Goal: Information Seeking & Learning: Learn about a topic

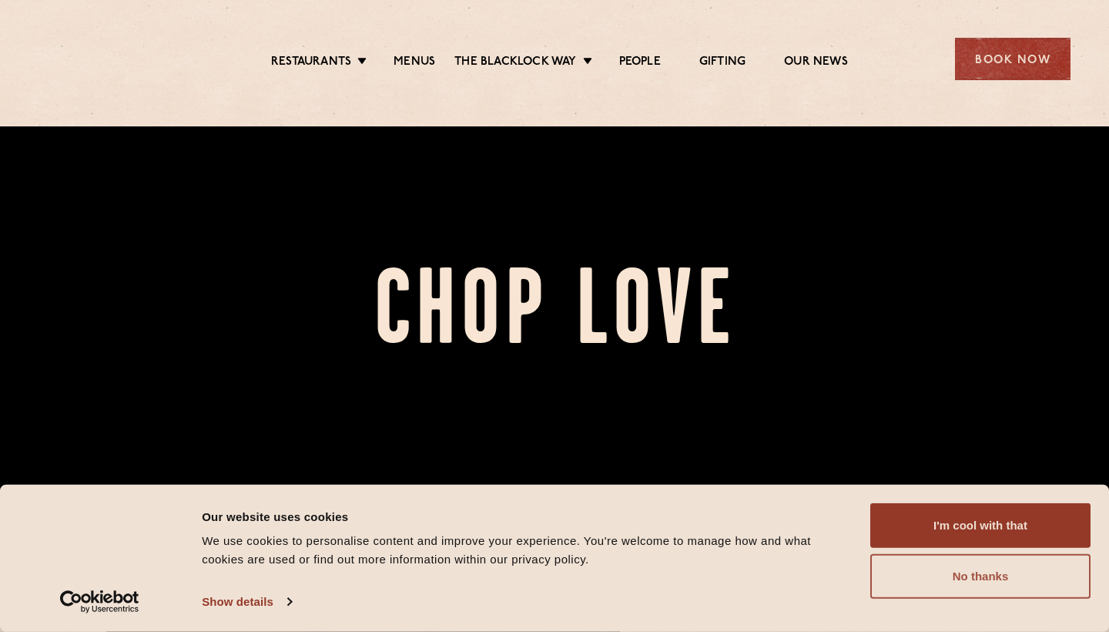
scroll to position [224, 0]
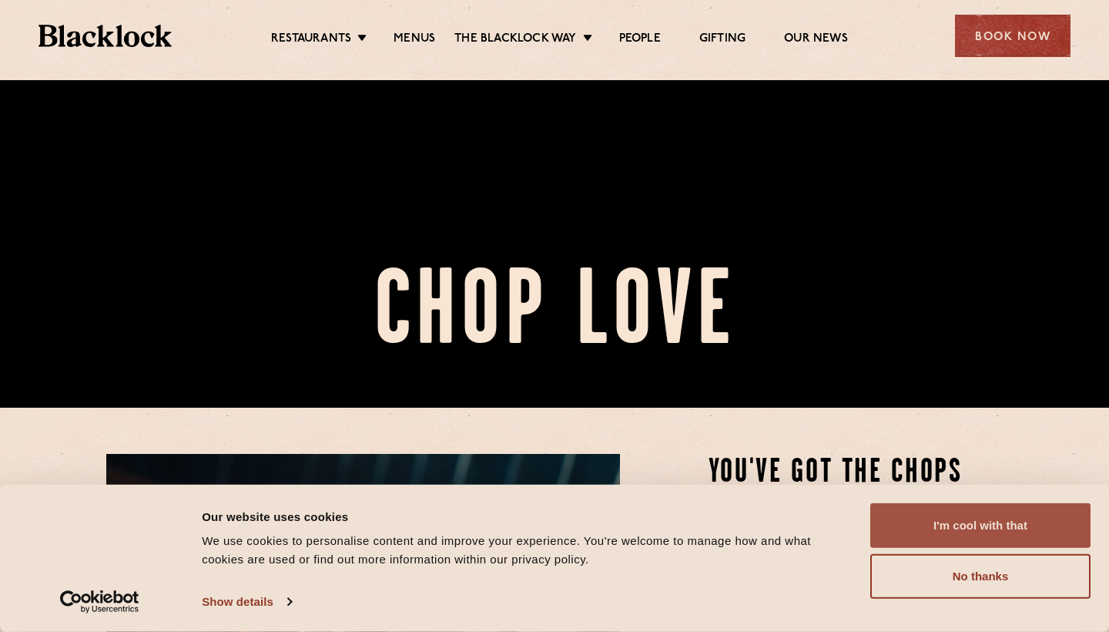
click at [998, 512] on button "I'm cool with that" at bounding box center [980, 525] width 220 height 45
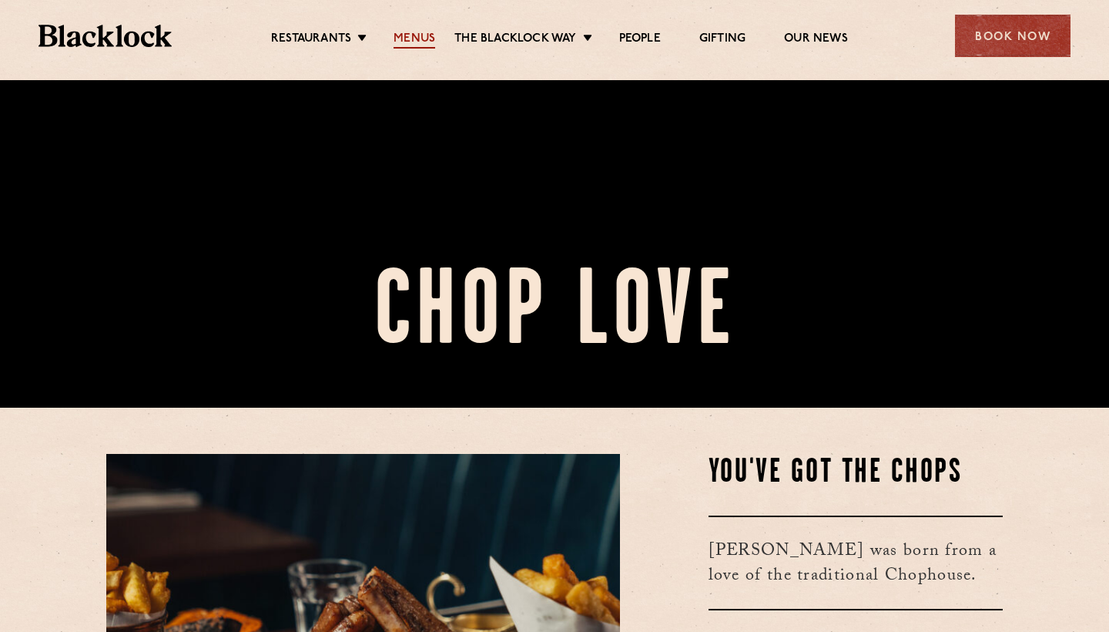
click at [419, 39] on link "Menus" at bounding box center [415, 40] width 42 height 17
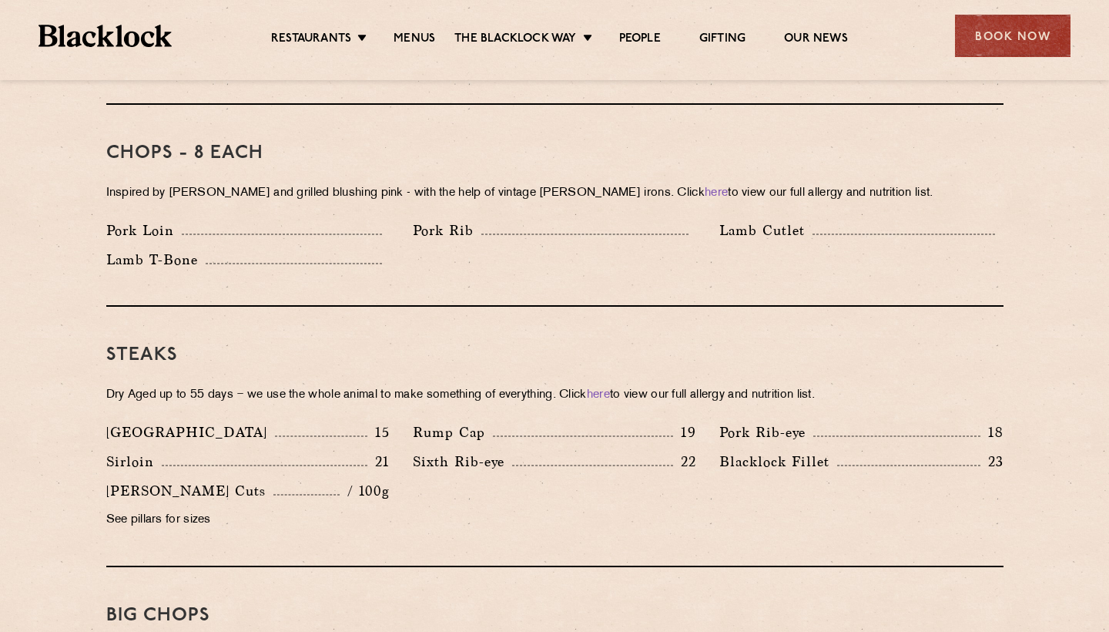
scroll to position [1359, 0]
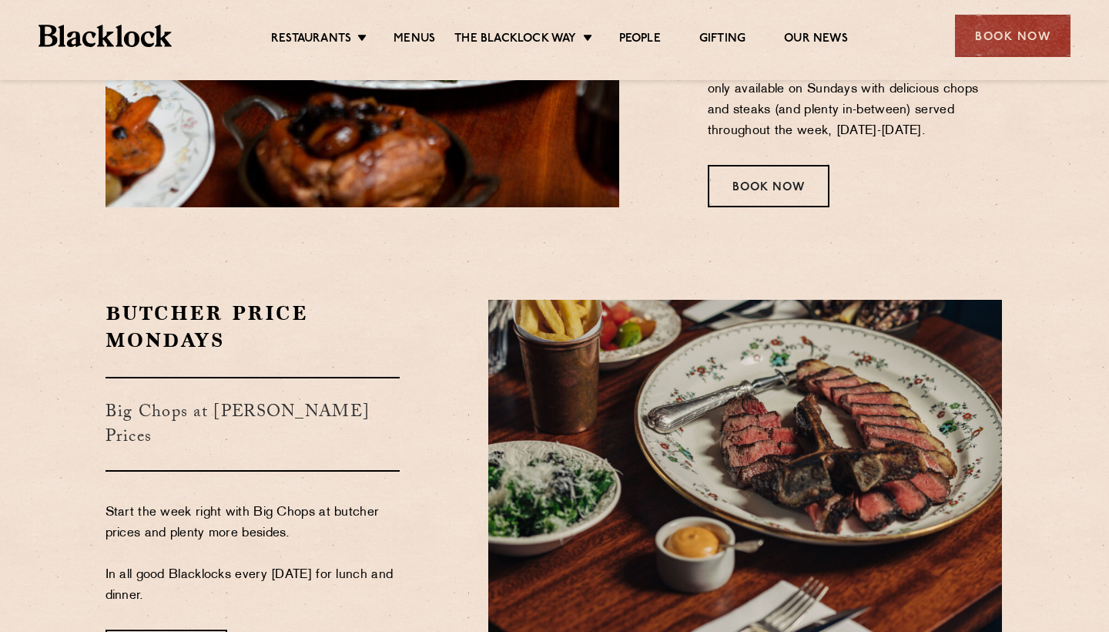
scroll to position [2250, 1]
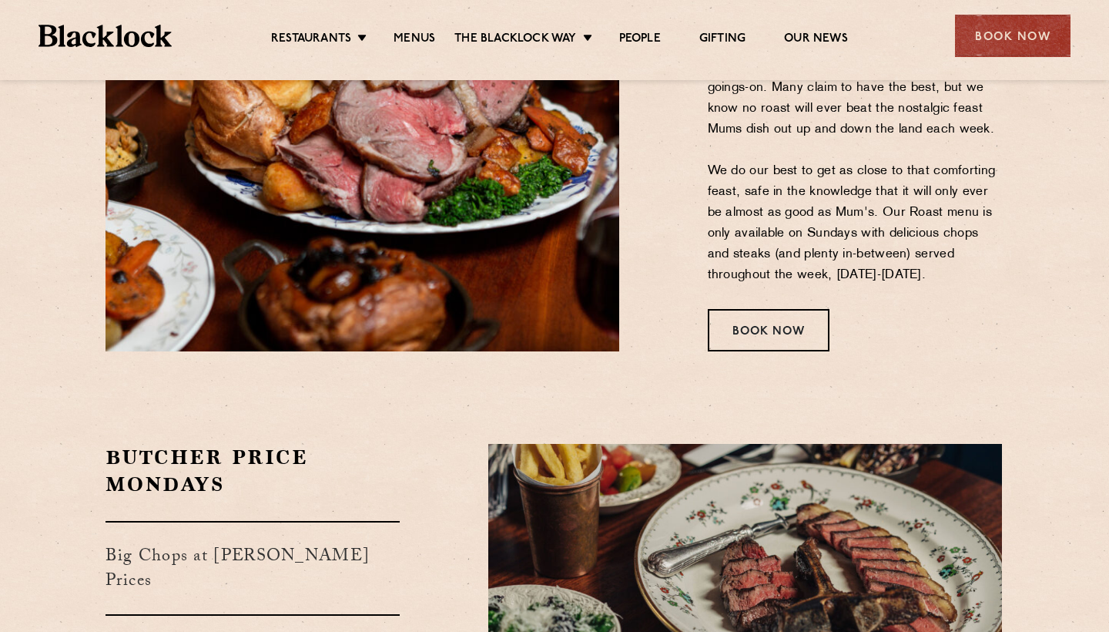
click at [400, 25] on ul "Restaurants Soho City Shoreditch Covent Garden Canary Wharf Manchester Birmingh…" at bounding box center [560, 36] width 776 height 25
click at [407, 42] on link "Menus" at bounding box center [415, 40] width 42 height 17
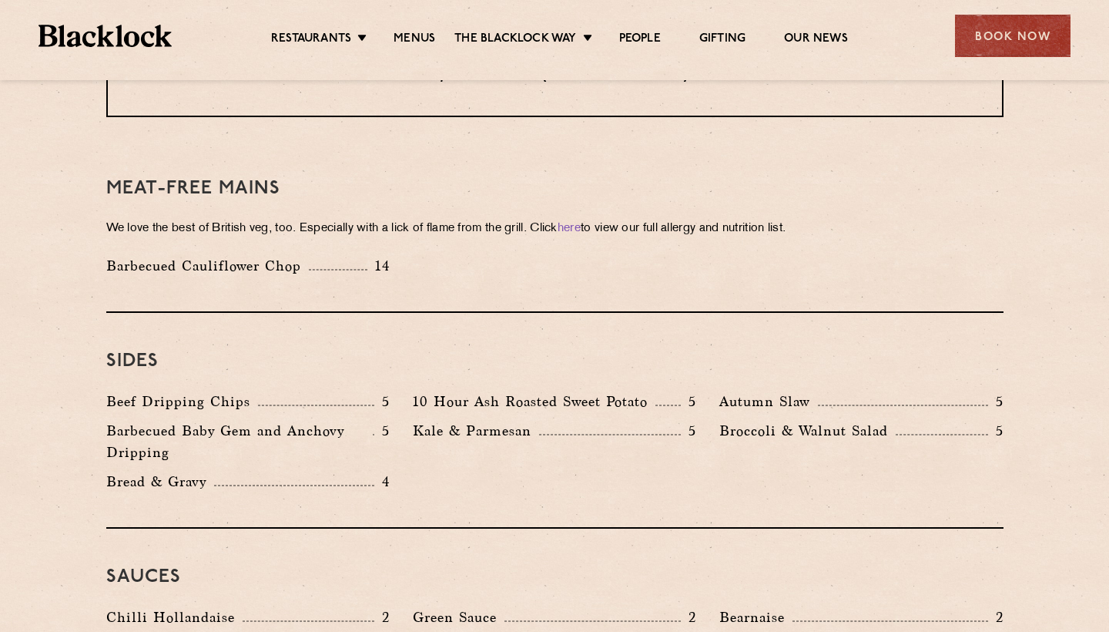
scroll to position [2376, 0]
